Goal: Transaction & Acquisition: Purchase product/service

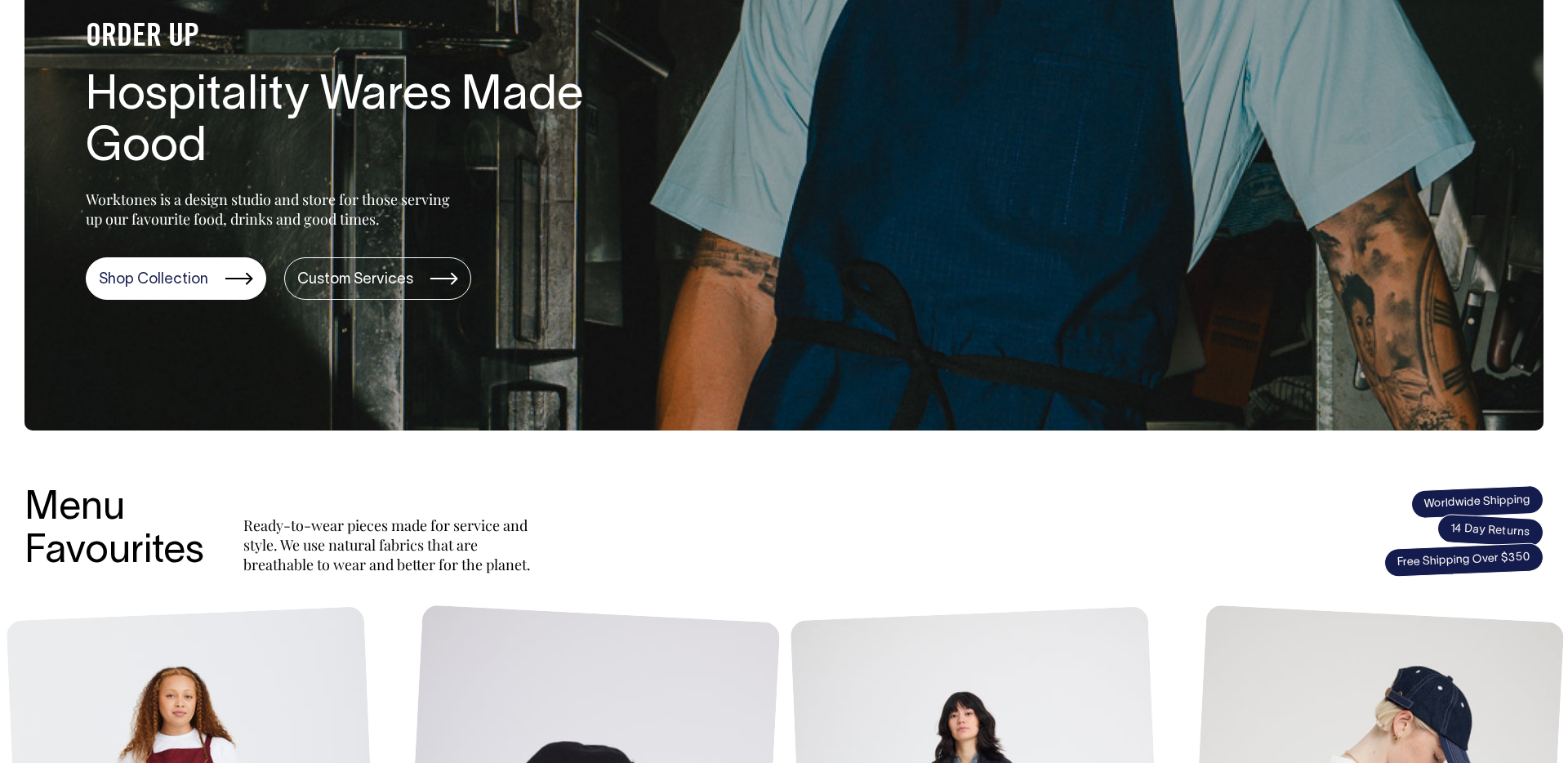
scroll to position [397, 0]
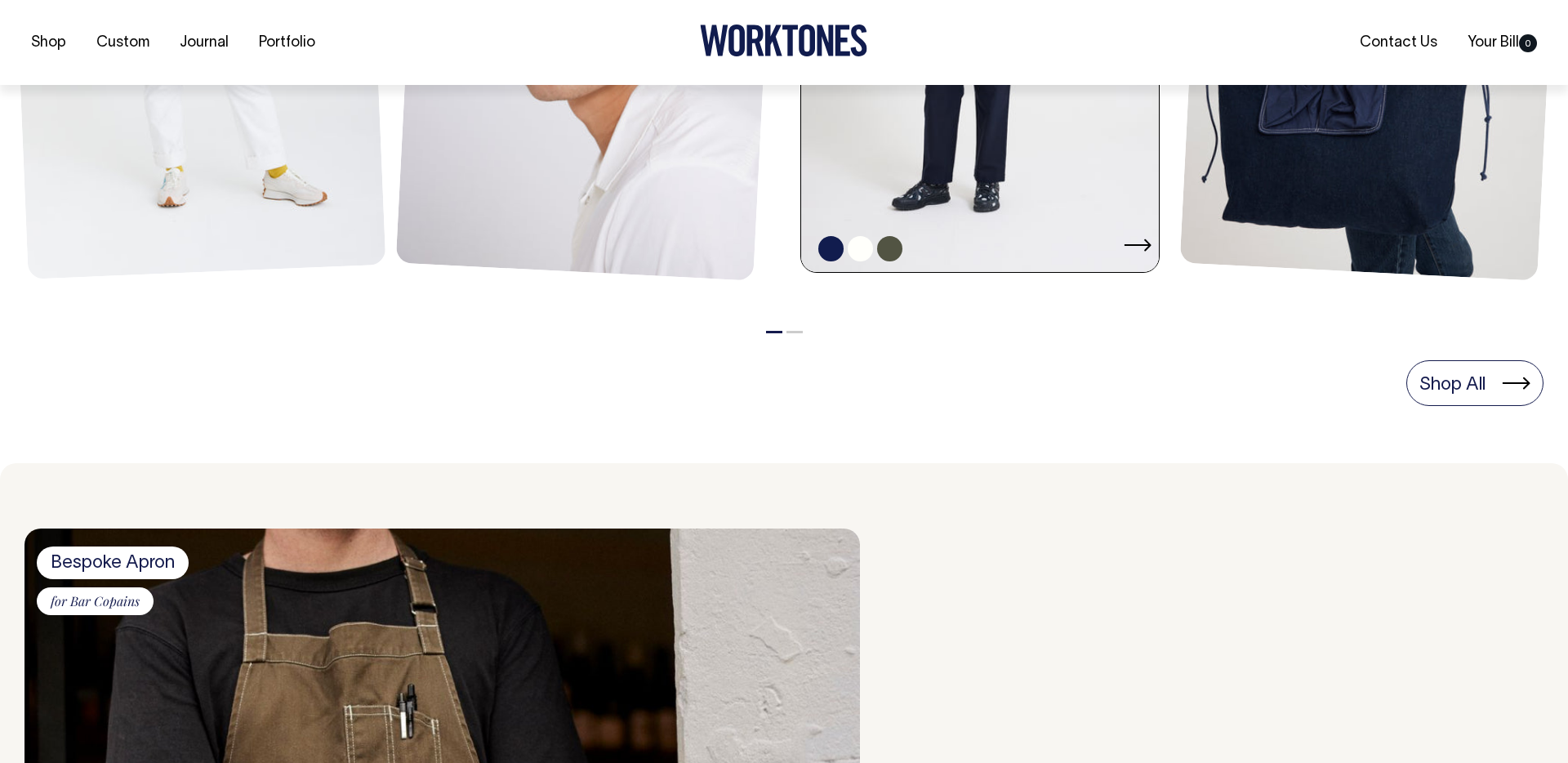
click at [1052, 134] on link at bounding box center [985, 4] width 368 height 537
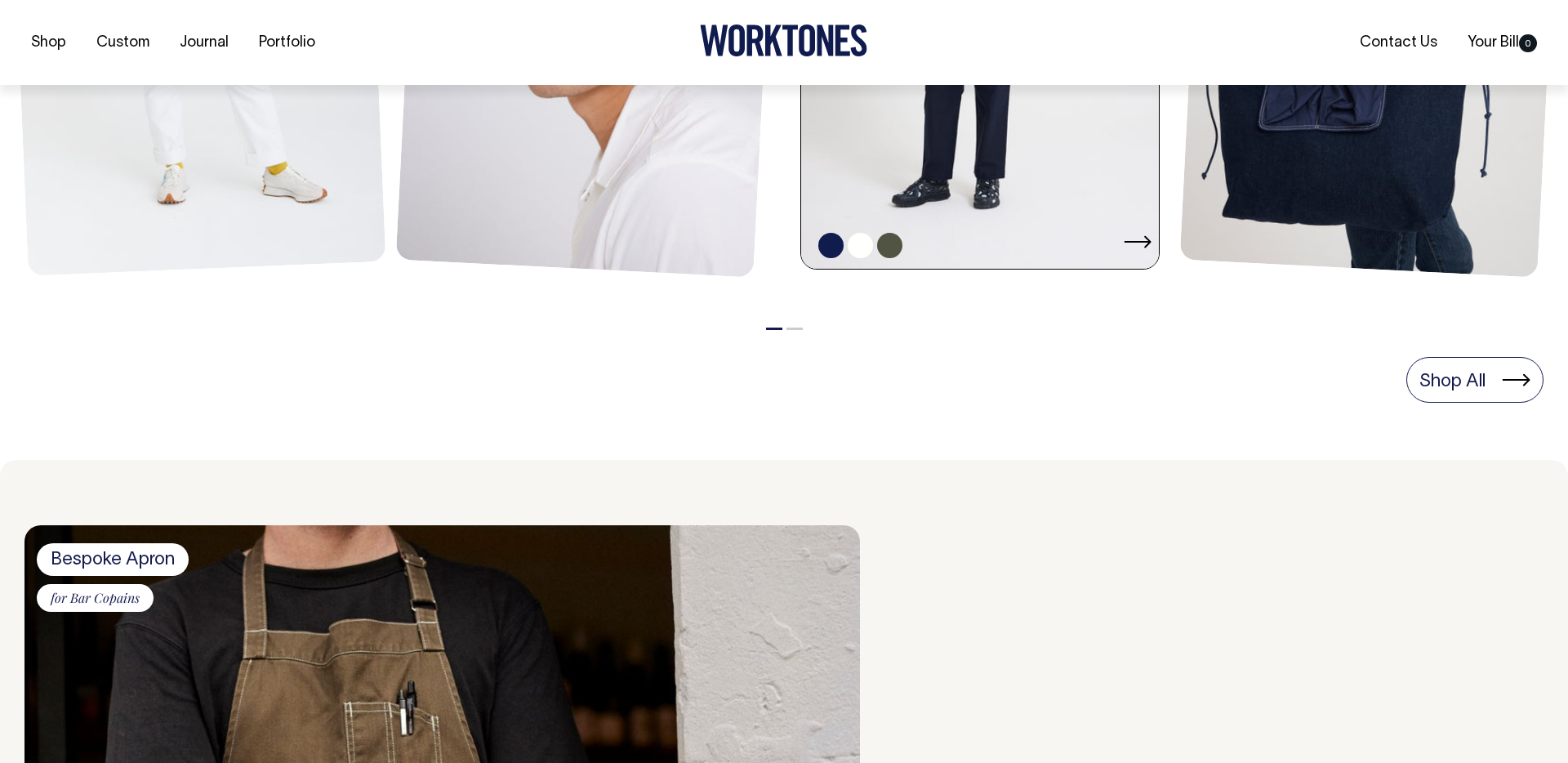
scroll to position [1095, 0]
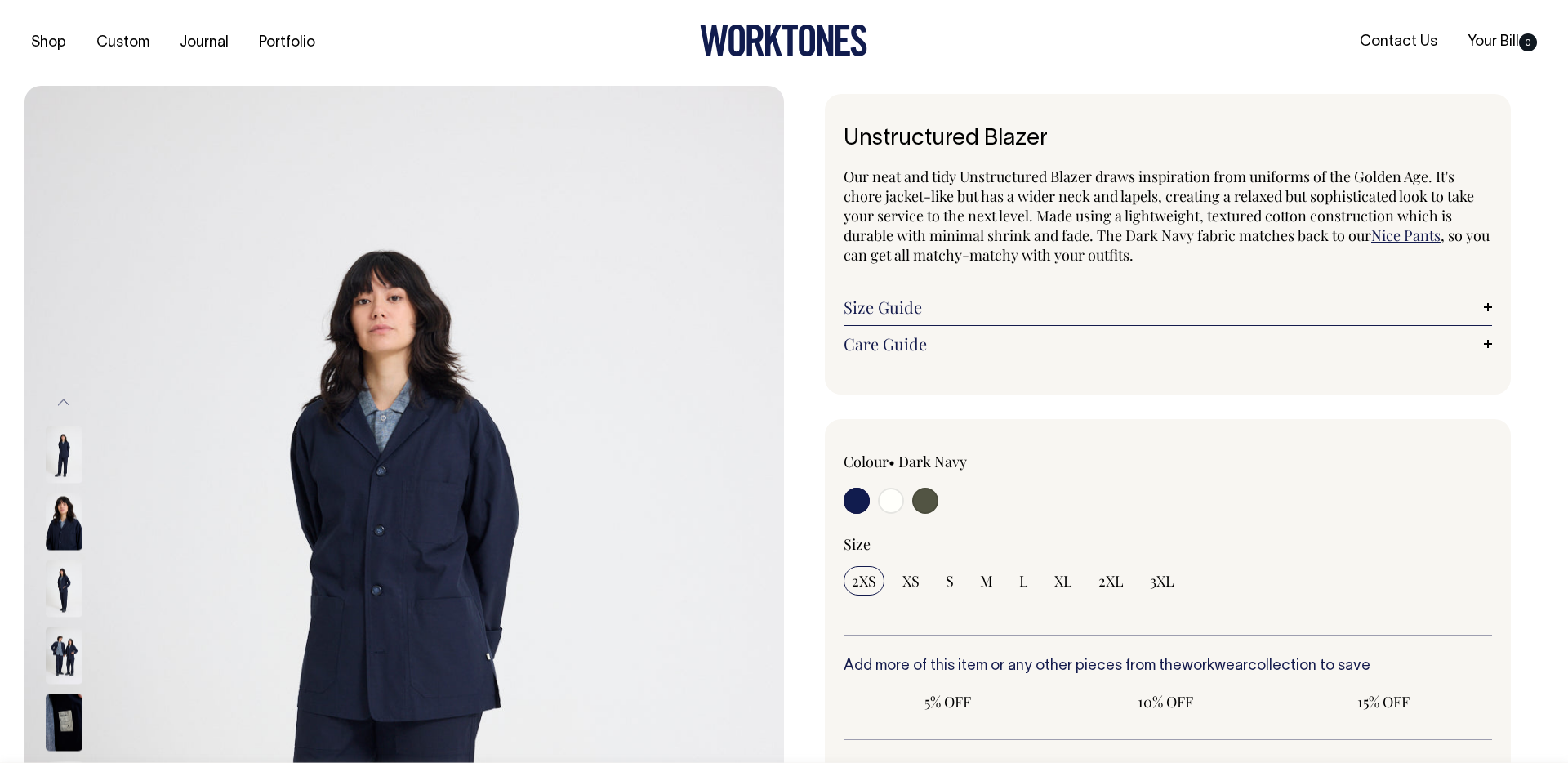
scroll to position [134, 0]
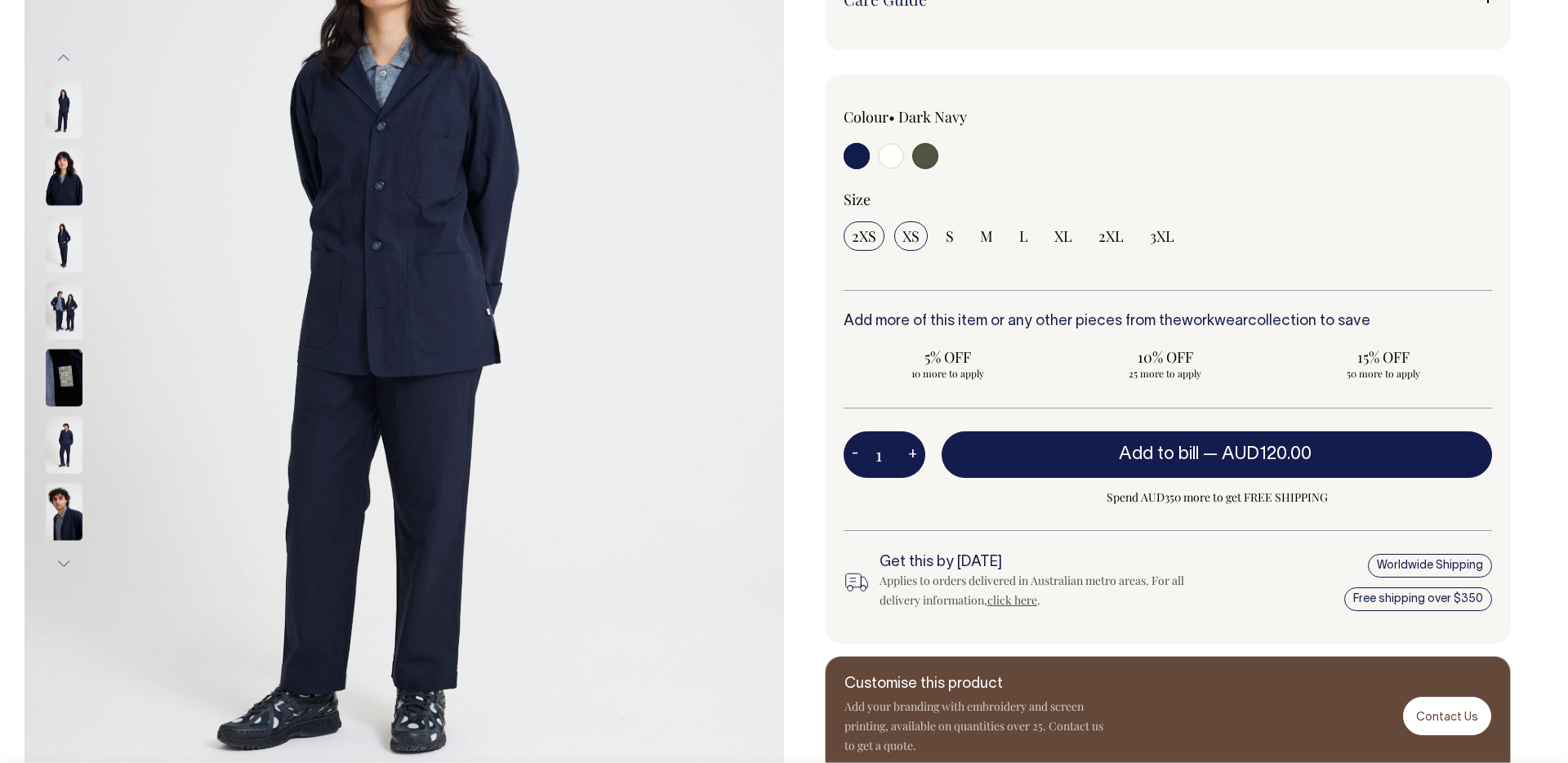
click at [911, 239] on span "XS" at bounding box center [911, 236] width 18 height 19
click at [911, 239] on input "XS" at bounding box center [911, 237] width 33 height 30
radio input "true"
select select "XS"
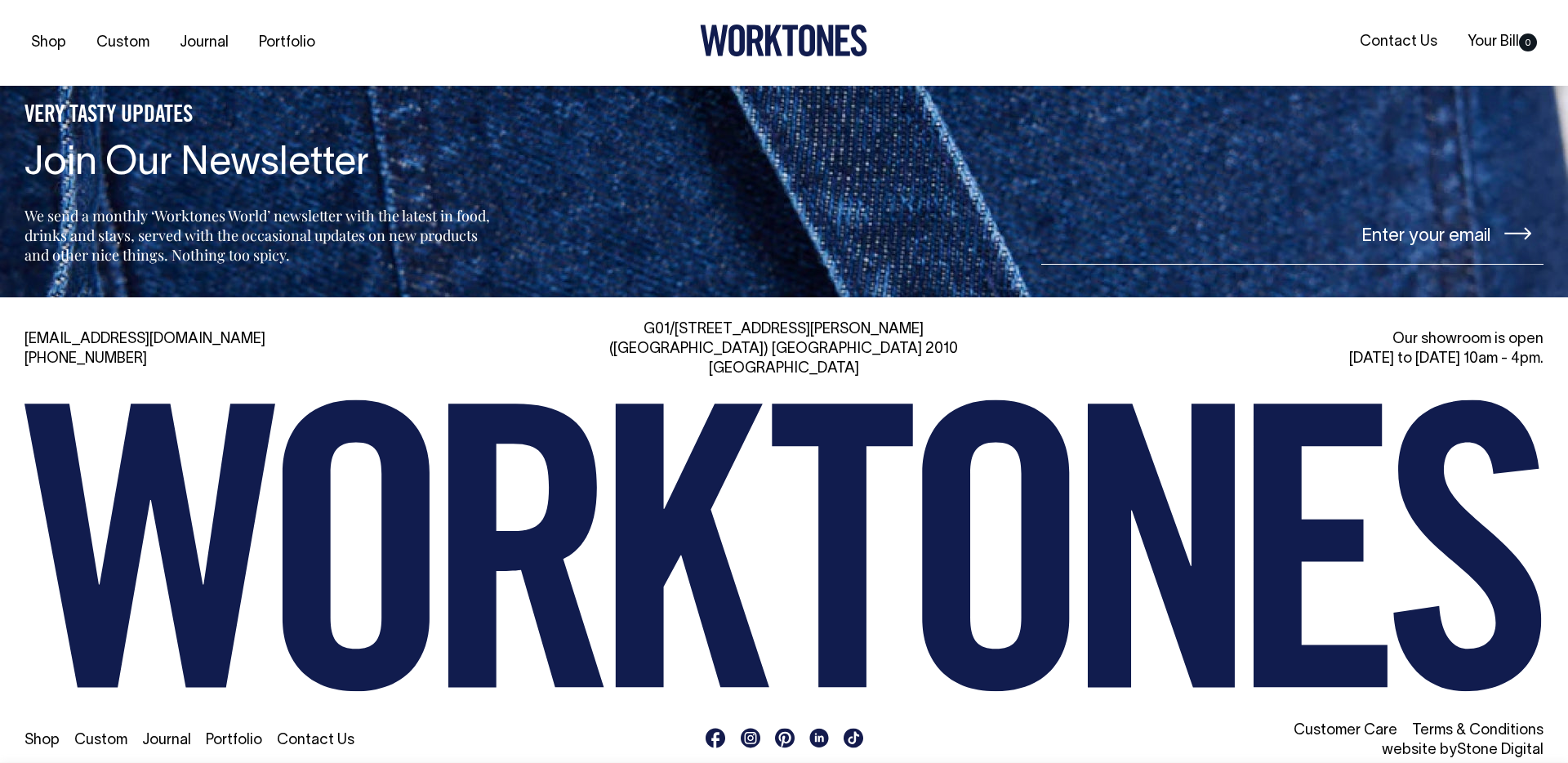
scroll to position [2770, 0]
